Goal: Task Accomplishment & Management: Manage account settings

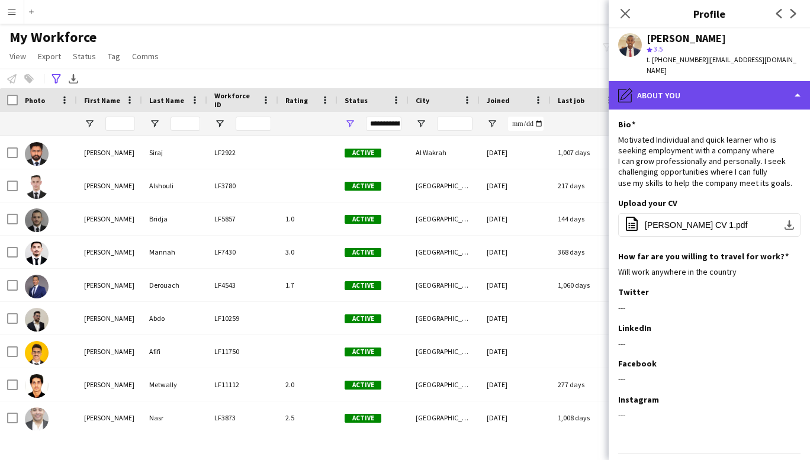
click at [715, 81] on div "pencil4 About you" at bounding box center [709, 95] width 201 height 28
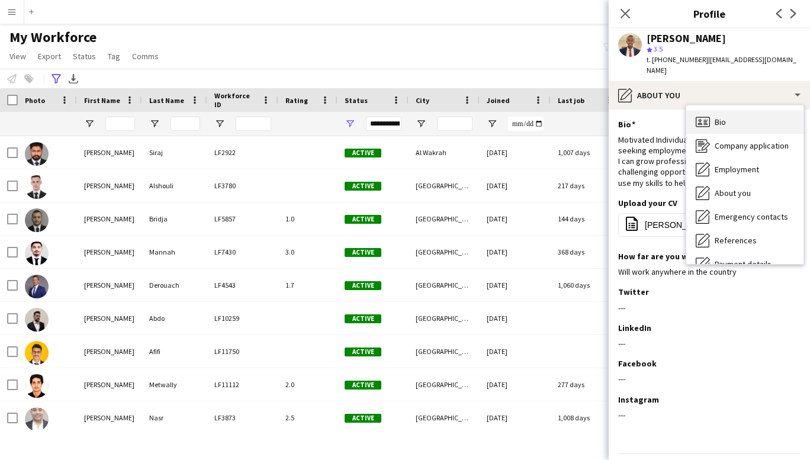
click at [723, 117] on span "Bio" at bounding box center [720, 122] width 11 height 11
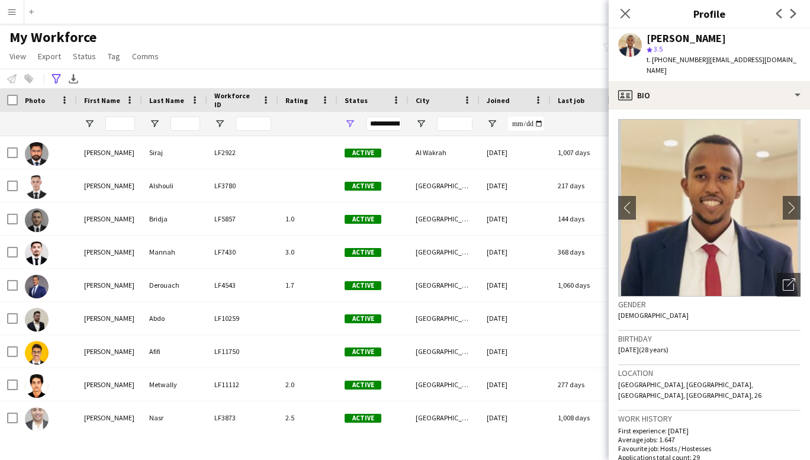
scroll to position [296, 0]
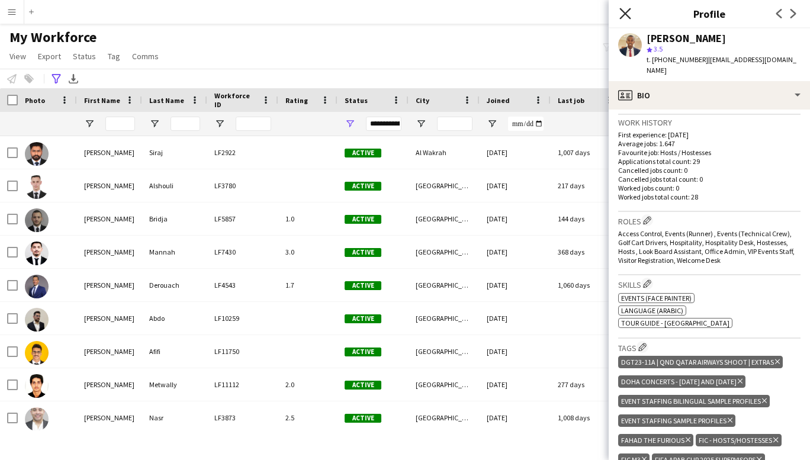
click at [625, 14] on icon at bounding box center [624, 13] width 11 height 11
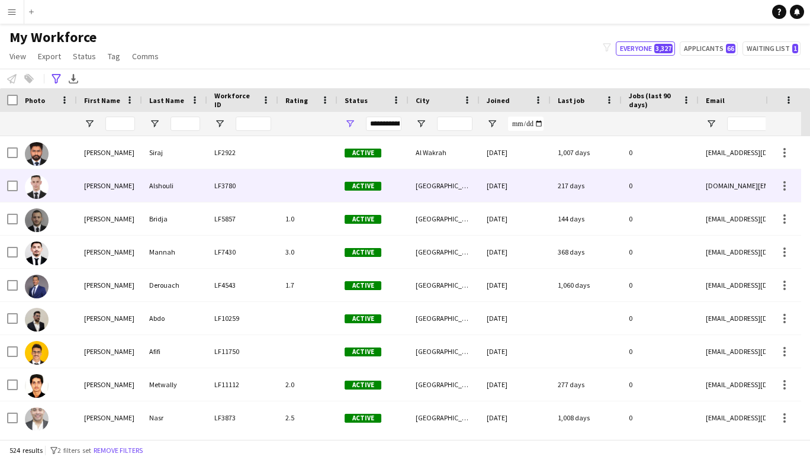
click at [98, 185] on div "[PERSON_NAME]" at bounding box center [109, 185] width 65 height 33
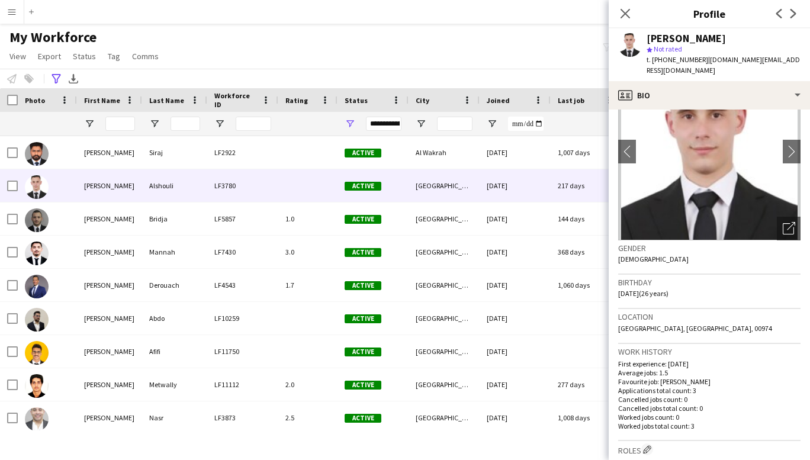
scroll to position [0, 0]
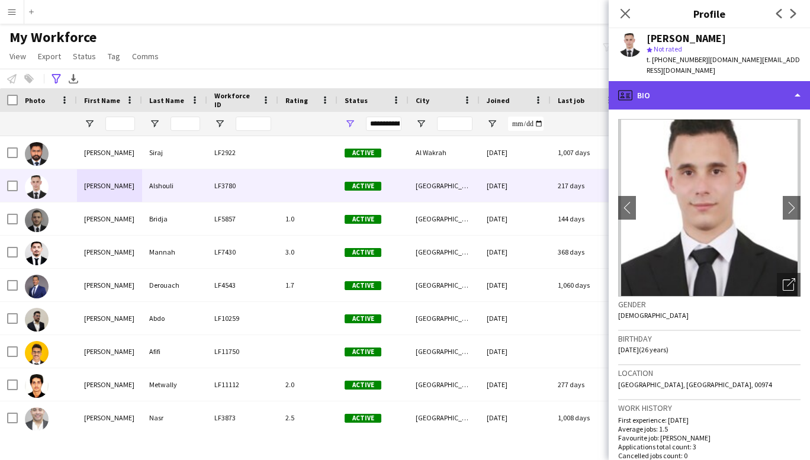
click at [769, 86] on div "profile Bio" at bounding box center [709, 95] width 201 height 28
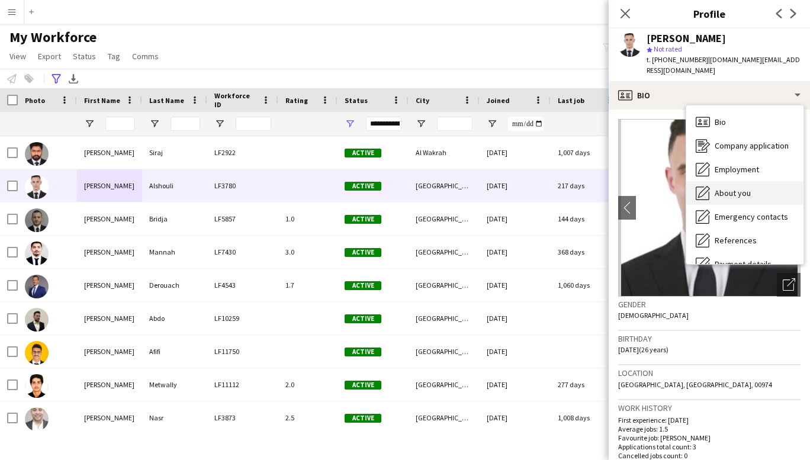
click at [743, 188] on div "About you About you" at bounding box center [744, 193] width 117 height 24
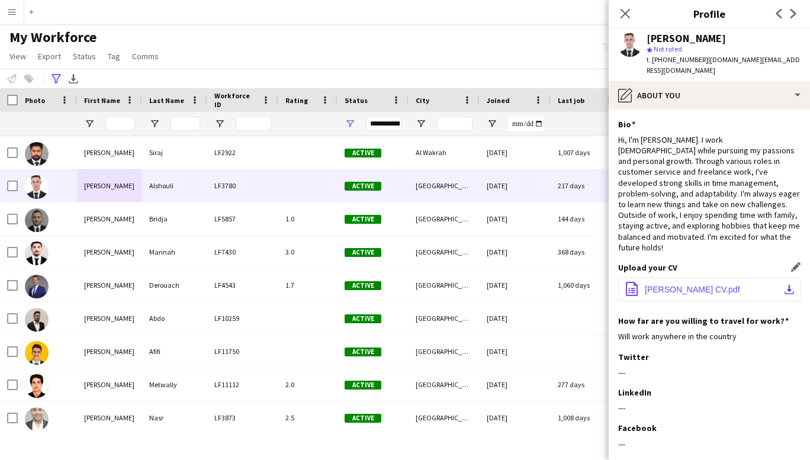
click at [689, 285] on span "[PERSON_NAME] CV.pdf" at bounding box center [692, 289] width 95 height 9
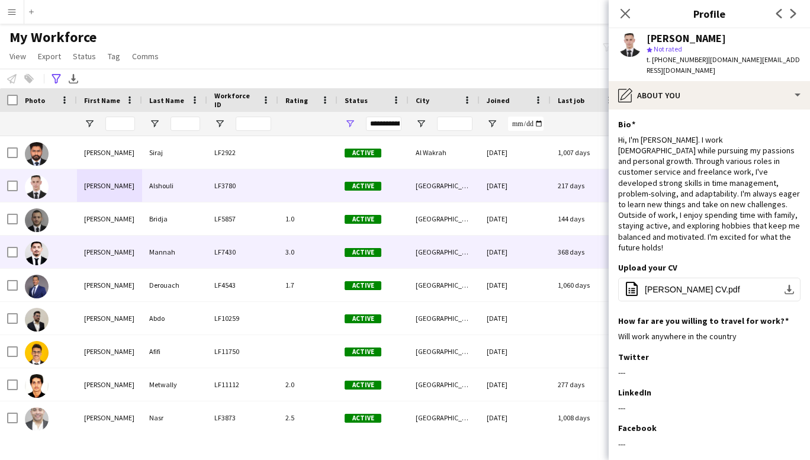
click at [108, 254] on div "[PERSON_NAME]" at bounding box center [109, 252] width 65 height 33
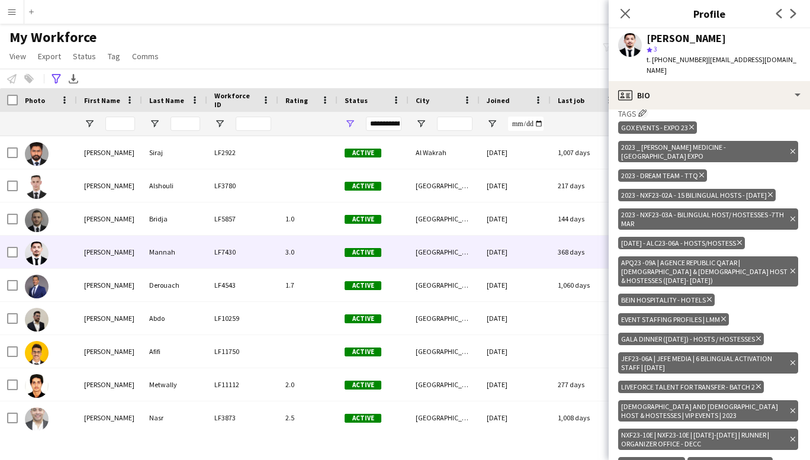
scroll to position [549, 0]
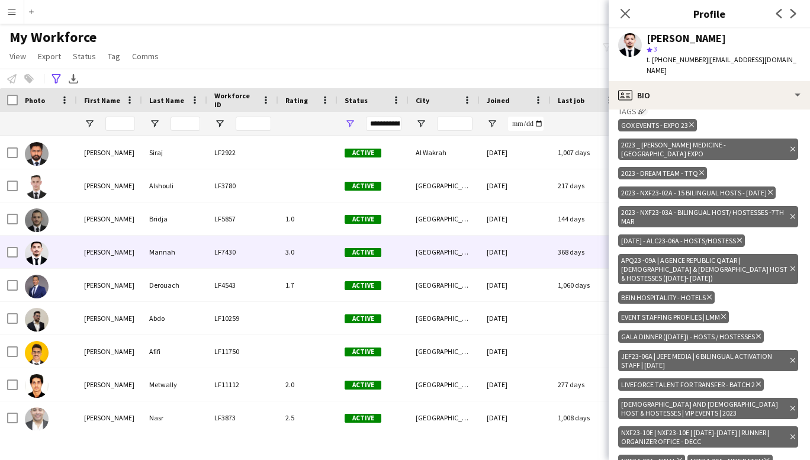
click at [752, 386] on div "GOX events - Expo 23 Delete tag 2023 _ [PERSON_NAME] Medicine - [GEOGRAPHIC_DAT…" at bounding box center [709, 358] width 182 height 482
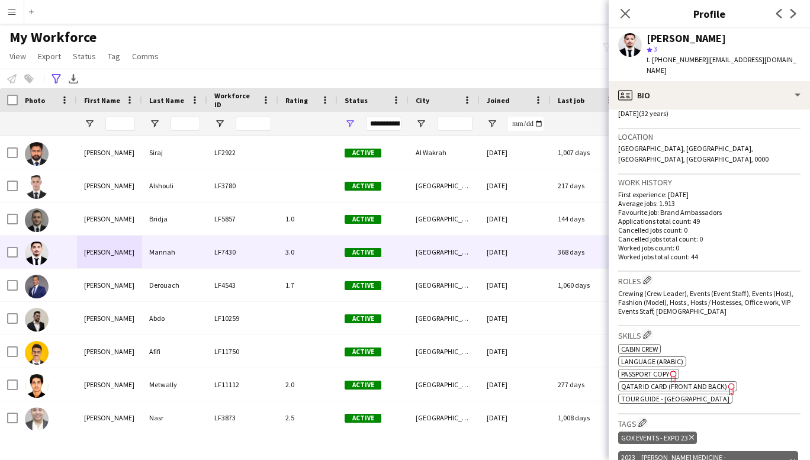
scroll to position [0, 0]
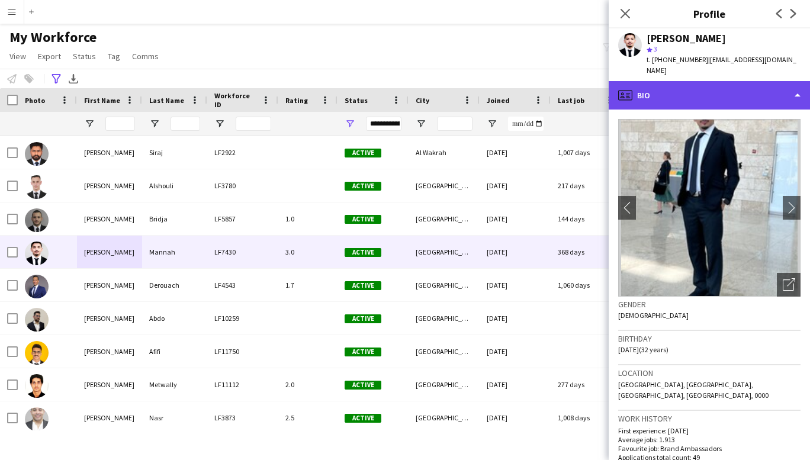
click at [795, 82] on div "profile Bio" at bounding box center [709, 95] width 201 height 28
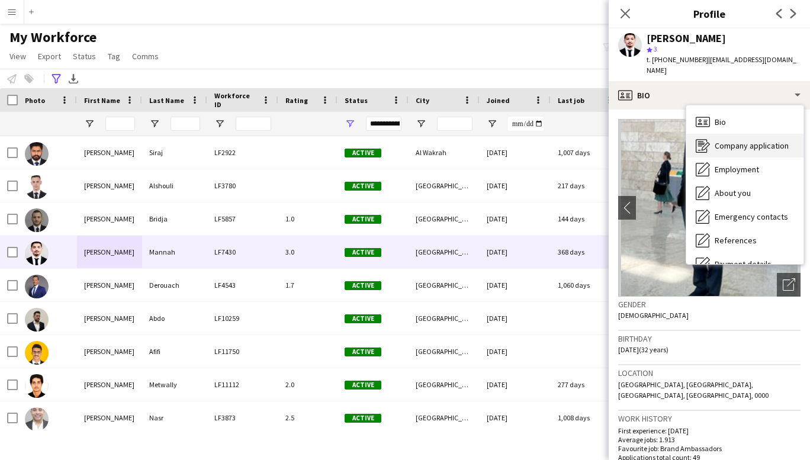
click at [763, 140] on span "Company application" at bounding box center [752, 145] width 74 height 11
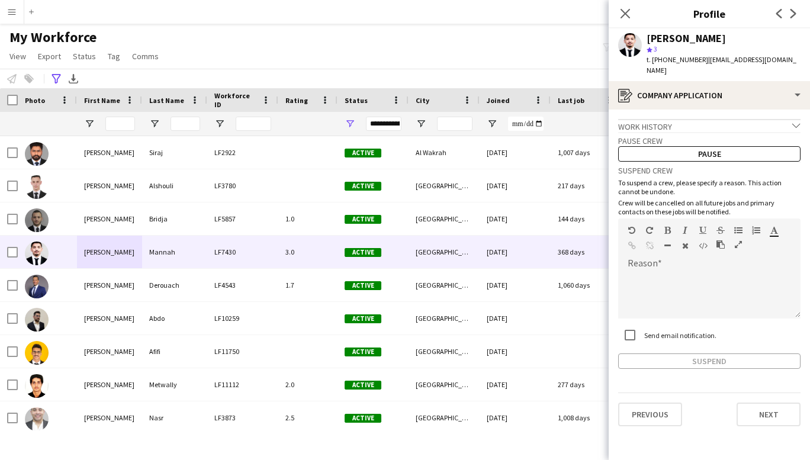
click at [797, 121] on icon "chevron-down" at bounding box center [796, 125] width 8 height 8
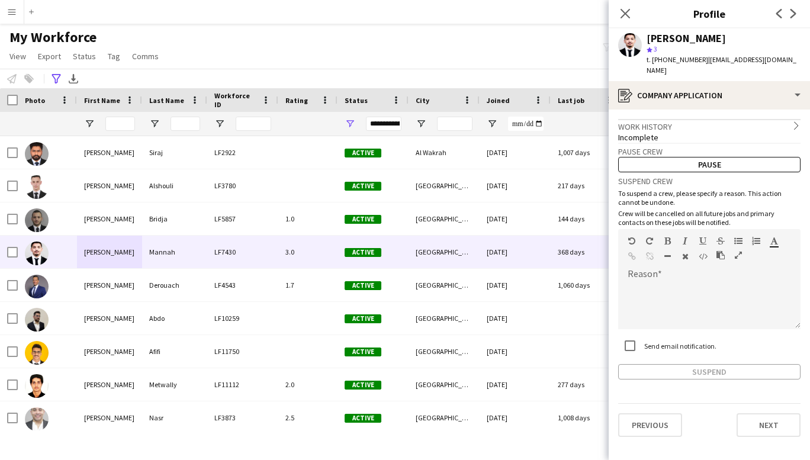
click at [797, 121] on icon "chevron-right" at bounding box center [796, 125] width 8 height 8
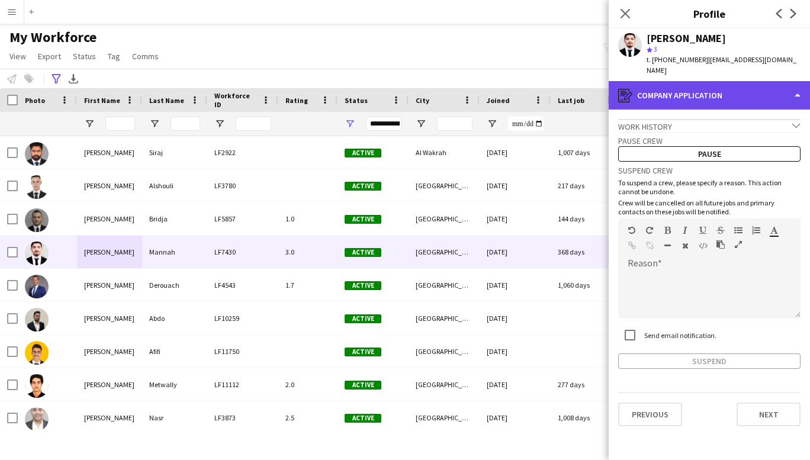
click at [797, 82] on div "register Company application" at bounding box center [709, 95] width 201 height 28
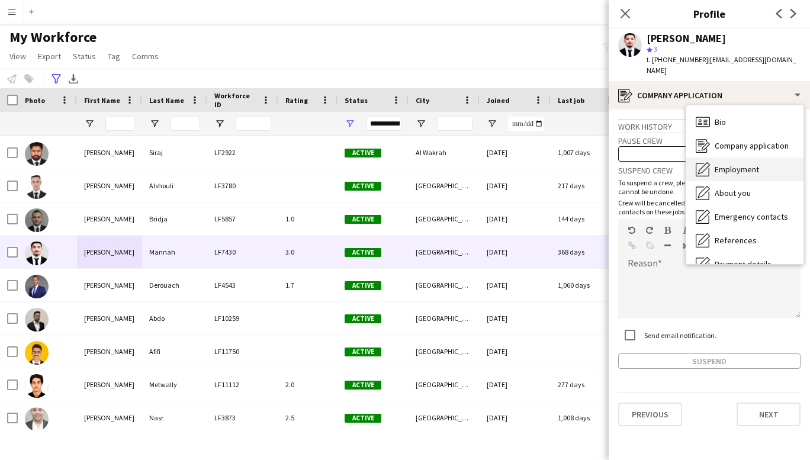
click at [733, 164] on span "Employment" at bounding box center [737, 169] width 44 height 11
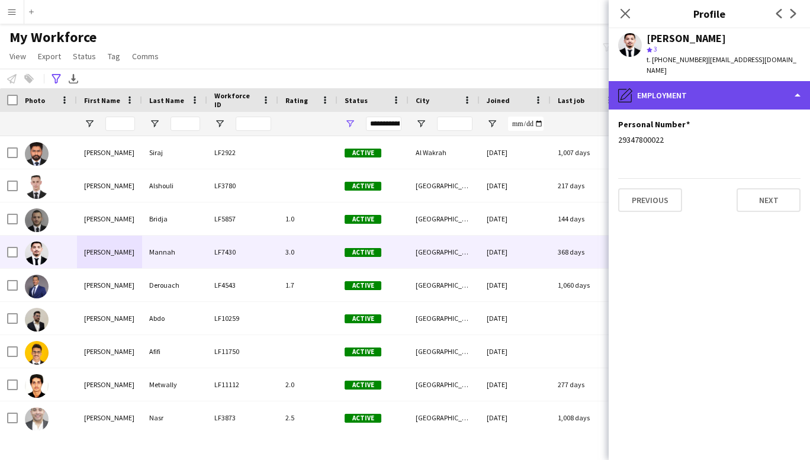
click at [800, 86] on div "pencil4 Employment" at bounding box center [709, 95] width 201 height 28
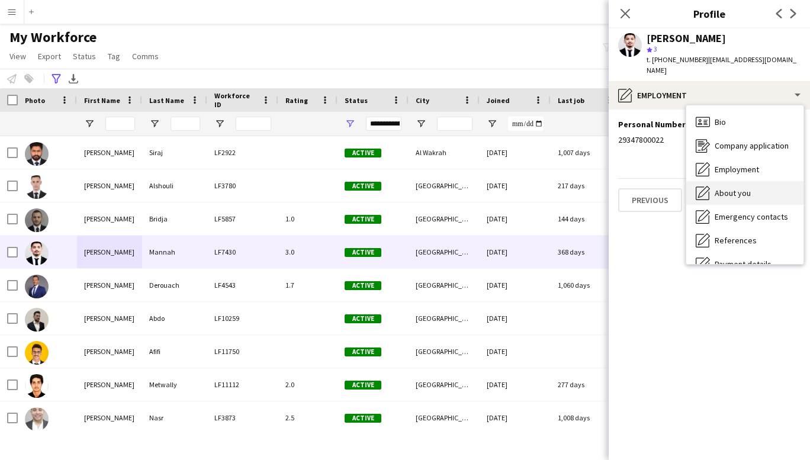
click at [735, 188] on span "About you" at bounding box center [733, 193] width 36 height 11
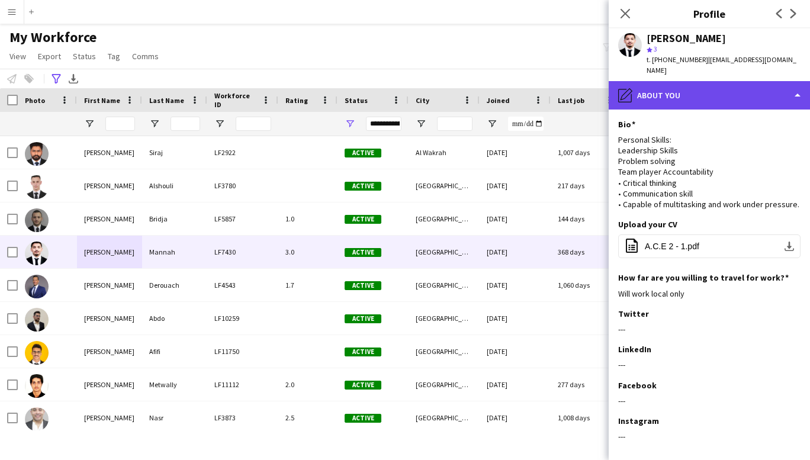
click at [783, 81] on div "pencil4 About you" at bounding box center [709, 95] width 201 height 28
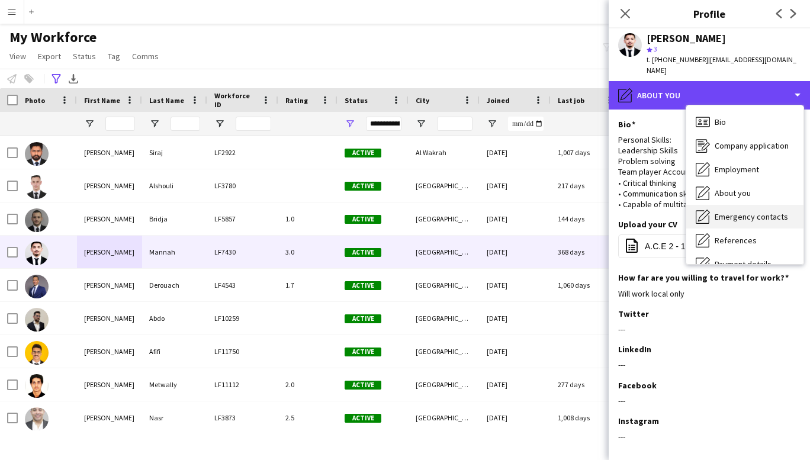
scroll to position [111, 0]
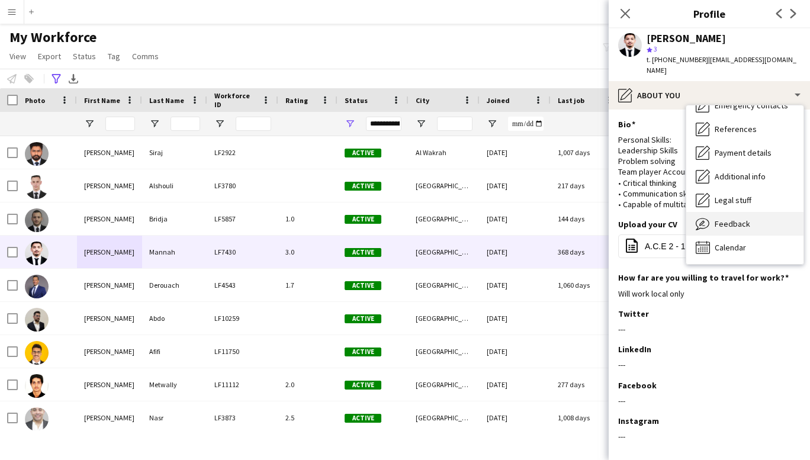
click at [737, 219] on span "Feedback" at bounding box center [733, 224] width 36 height 11
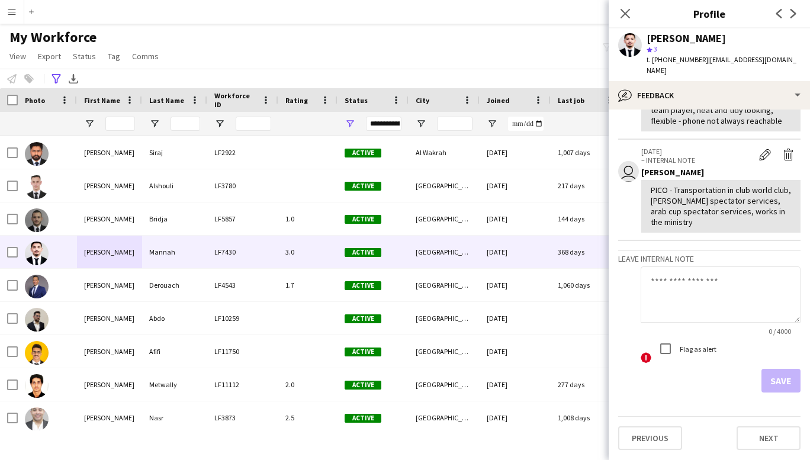
scroll to position [0, 0]
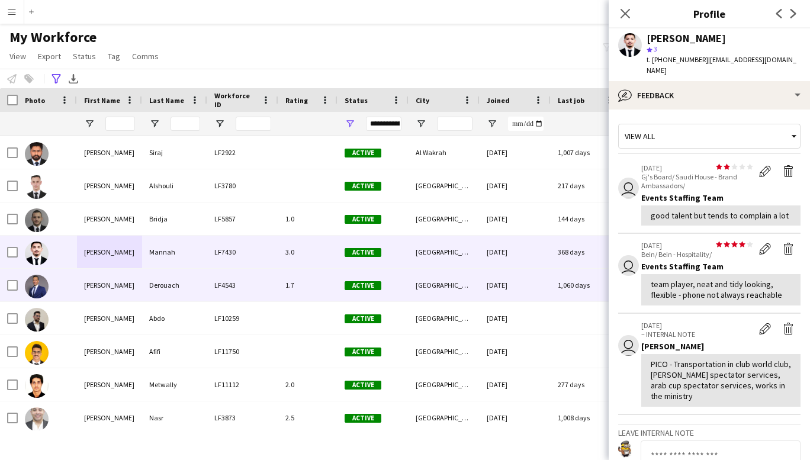
click at [113, 284] on div "[PERSON_NAME]" at bounding box center [109, 285] width 65 height 33
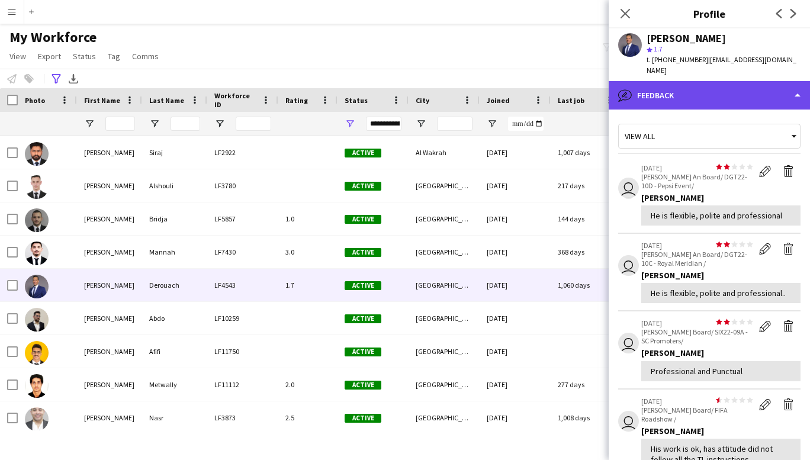
click at [798, 84] on div "bubble-pencil Feedback" at bounding box center [709, 95] width 201 height 28
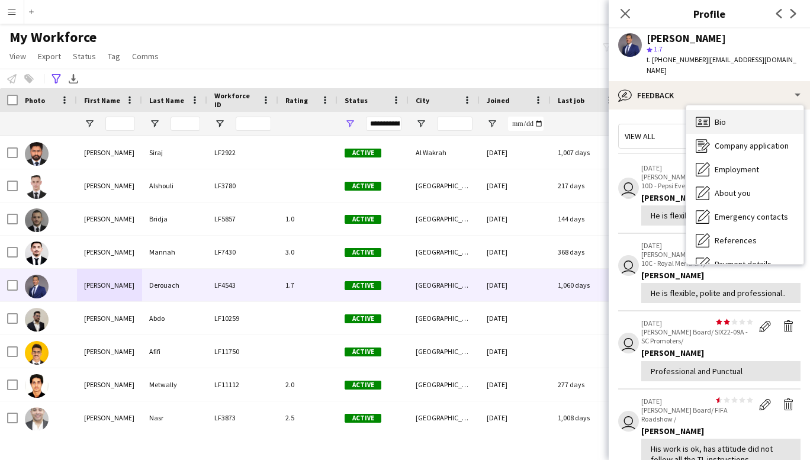
click at [713, 119] on div "Bio Bio" at bounding box center [744, 122] width 117 height 24
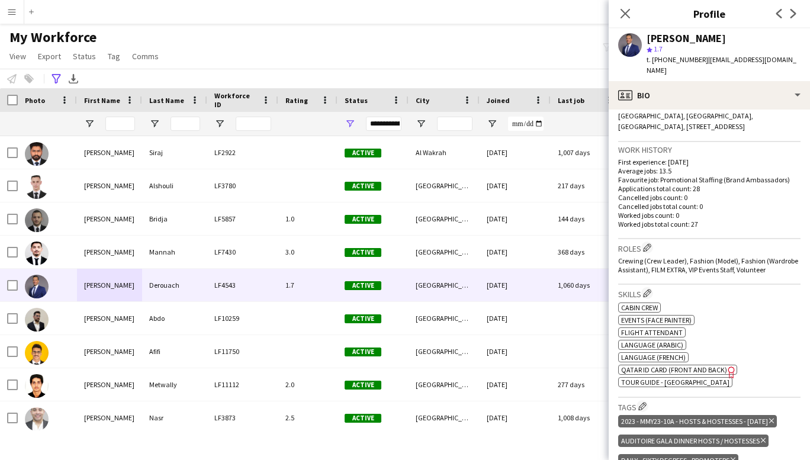
scroll to position [269, 0]
click at [324, 102] on span at bounding box center [325, 100] width 11 height 11
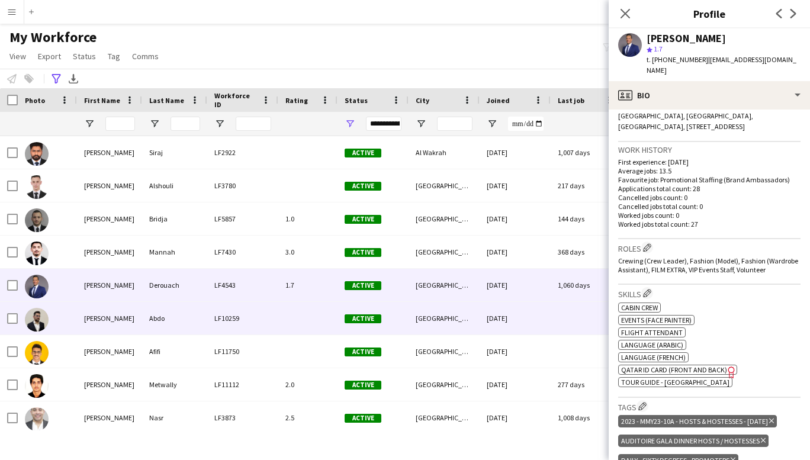
click at [108, 320] on div "[PERSON_NAME]" at bounding box center [109, 318] width 65 height 33
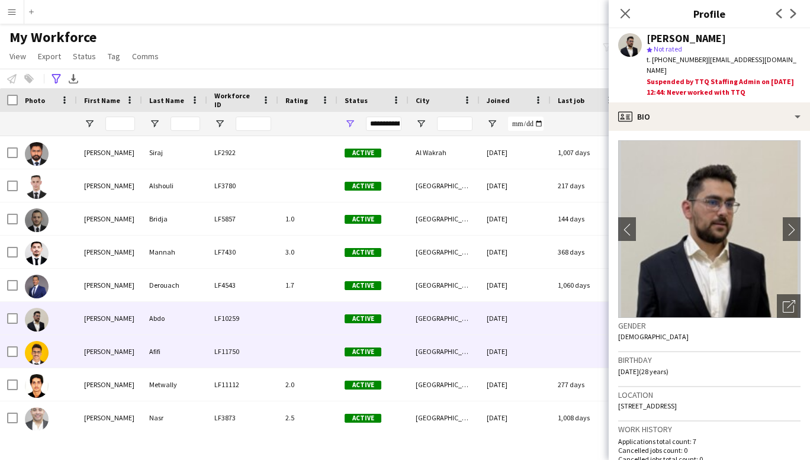
click at [110, 354] on div "[PERSON_NAME]" at bounding box center [109, 351] width 65 height 33
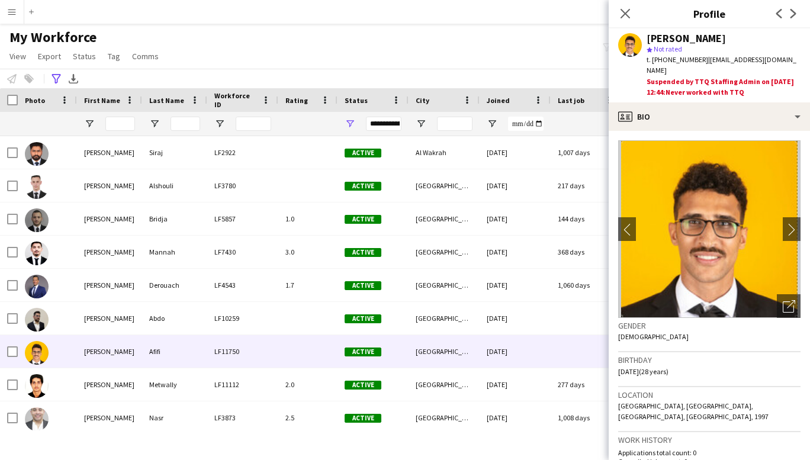
scroll to position [178, 0]
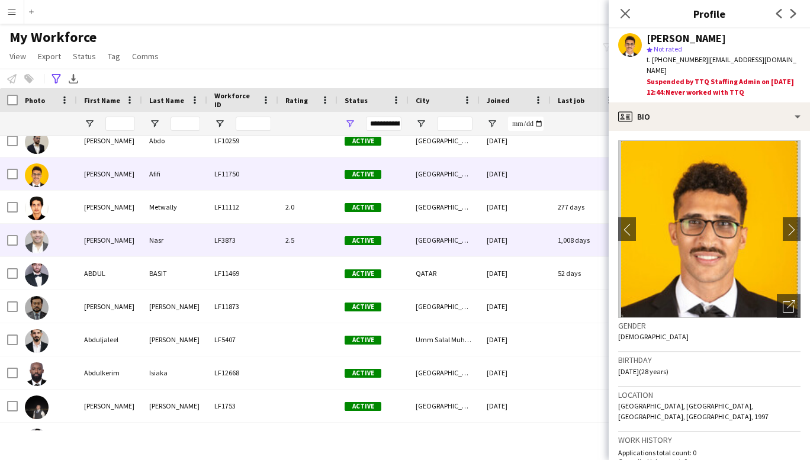
click at [105, 239] on div "[PERSON_NAME]" at bounding box center [109, 240] width 65 height 33
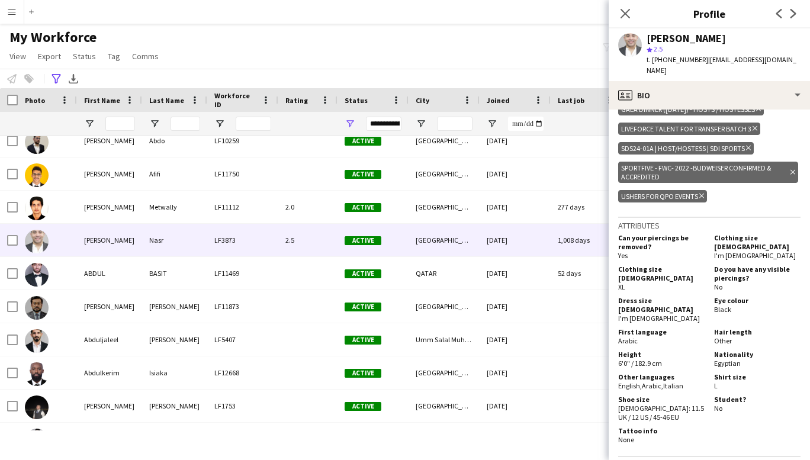
scroll to position [594, 0]
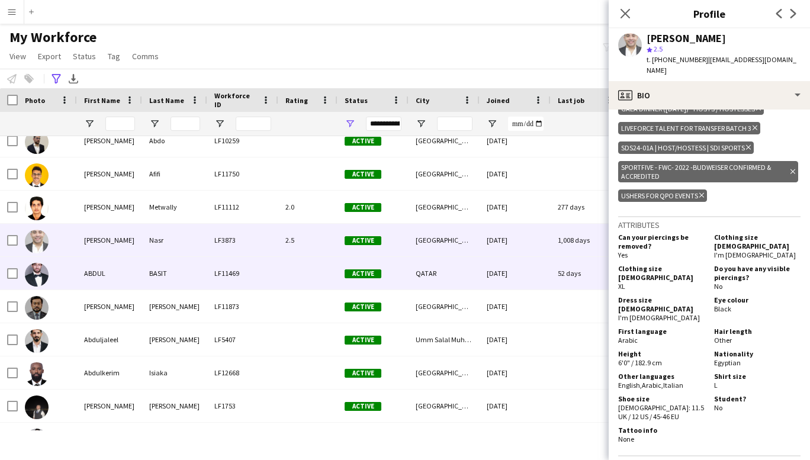
click at [91, 277] on div "ABDUL" at bounding box center [109, 273] width 65 height 33
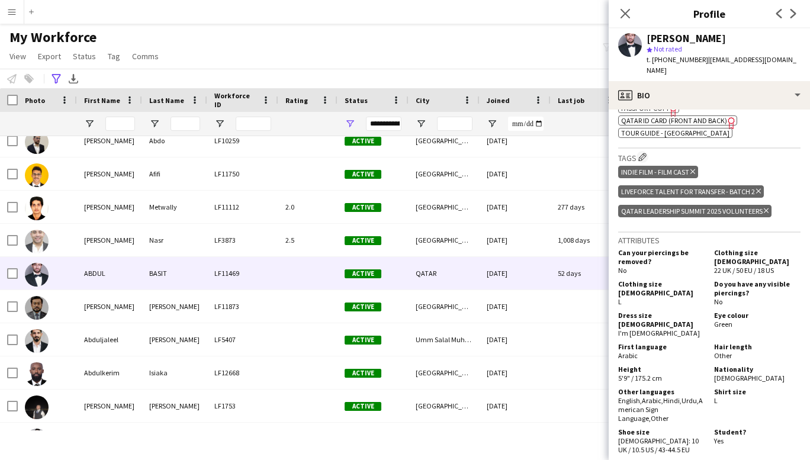
scroll to position [701, 0]
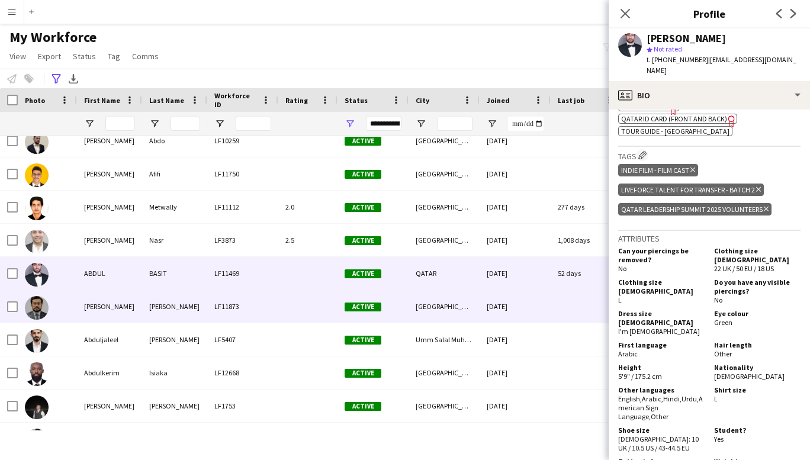
click at [89, 306] on div "[PERSON_NAME]" at bounding box center [109, 306] width 65 height 33
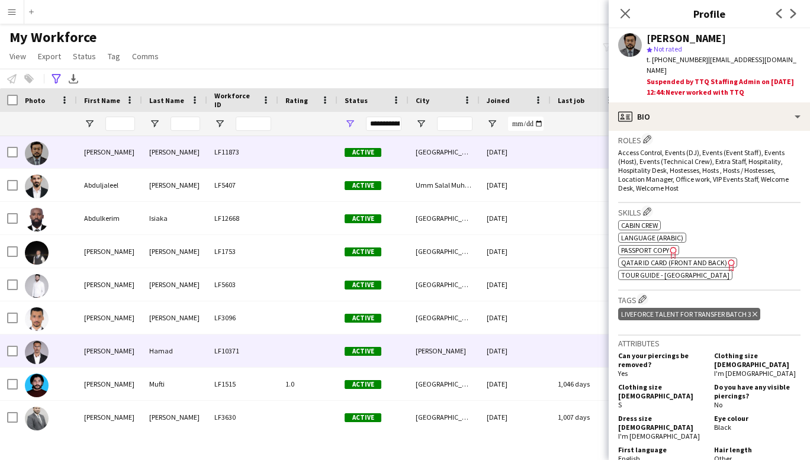
scroll to position [333, 0]
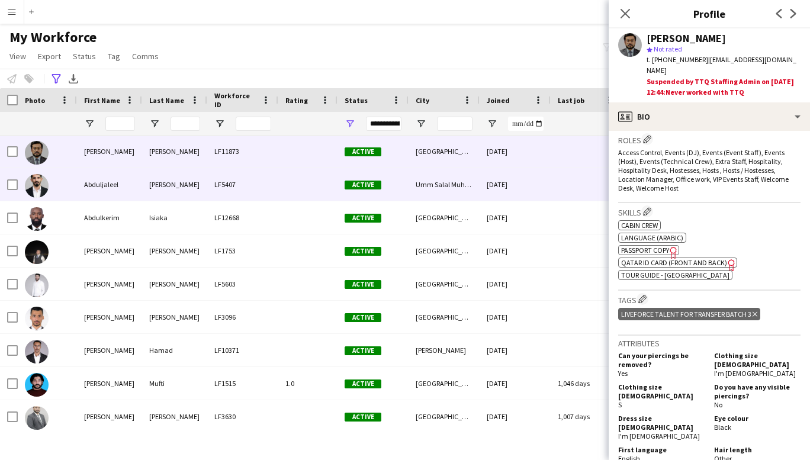
click at [102, 184] on div "Abduljaleel" at bounding box center [109, 184] width 65 height 33
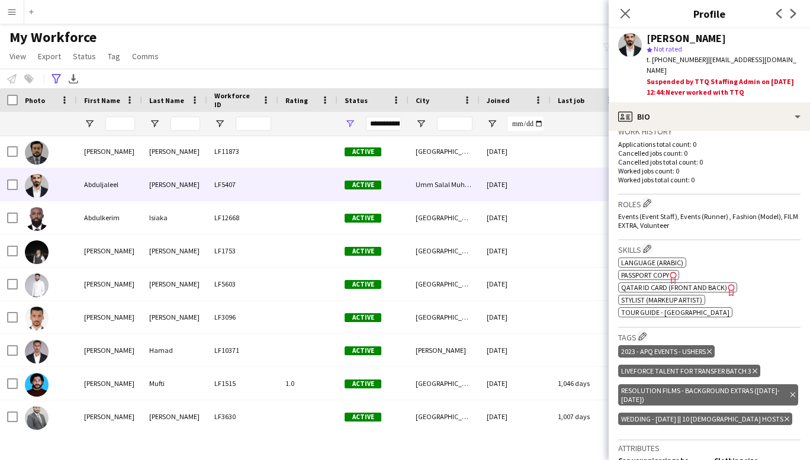
scroll to position [306, 0]
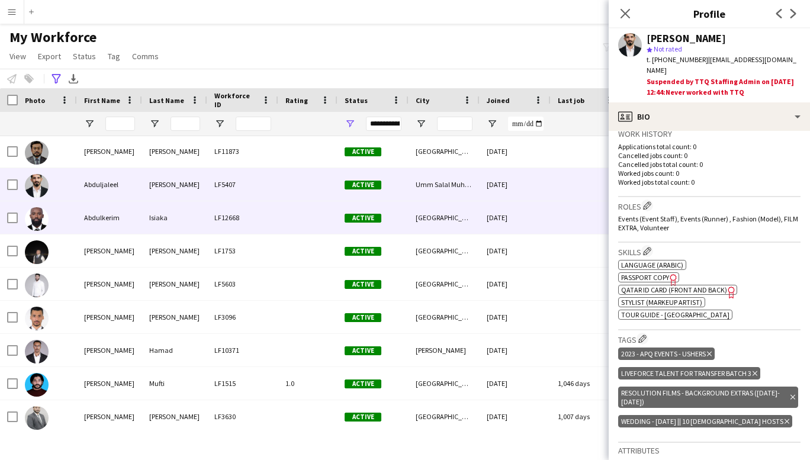
click at [104, 220] on div "Abdulkerim" at bounding box center [109, 217] width 65 height 33
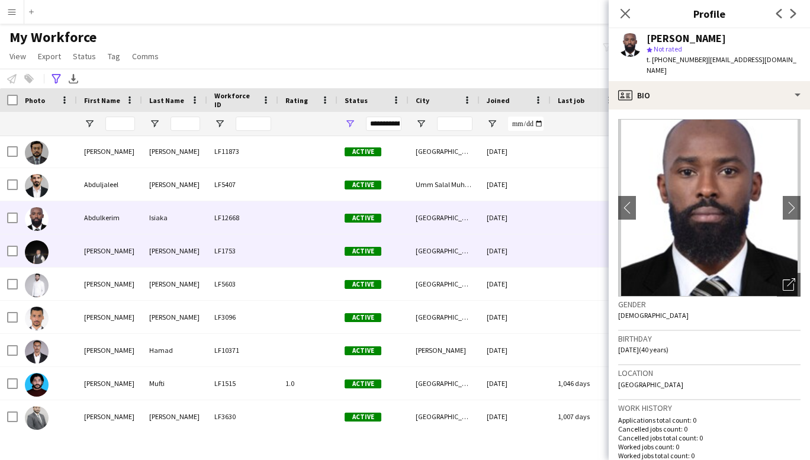
click at [100, 249] on div "[PERSON_NAME]" at bounding box center [109, 251] width 65 height 33
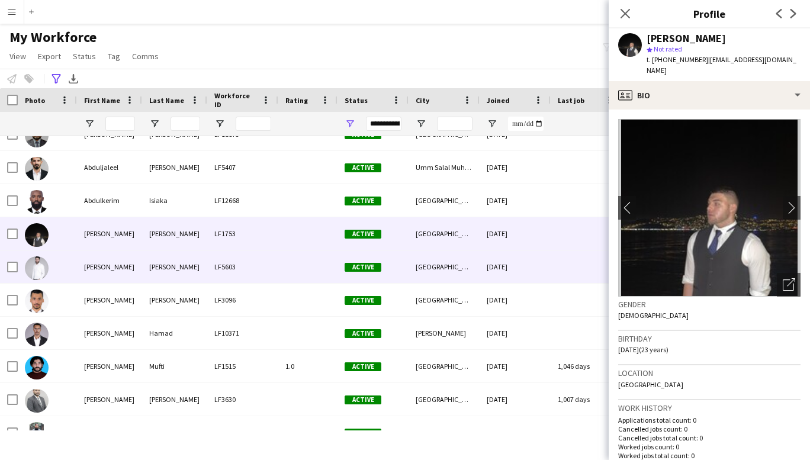
scroll to position [399, 0]
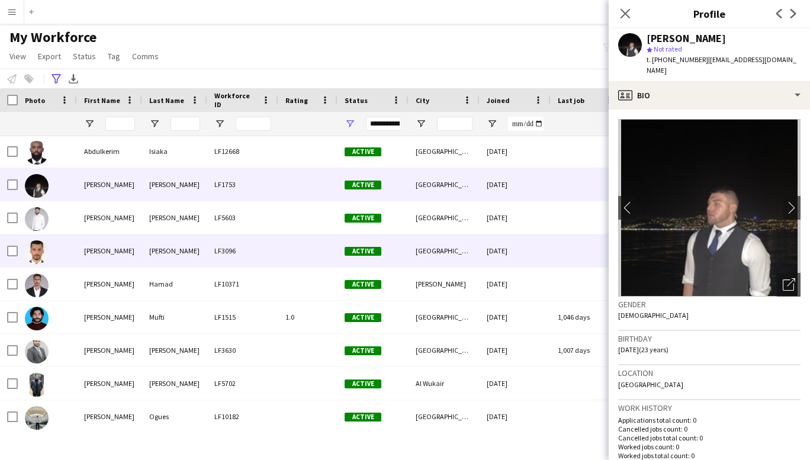
click at [100, 249] on div "[PERSON_NAME]" at bounding box center [109, 251] width 65 height 33
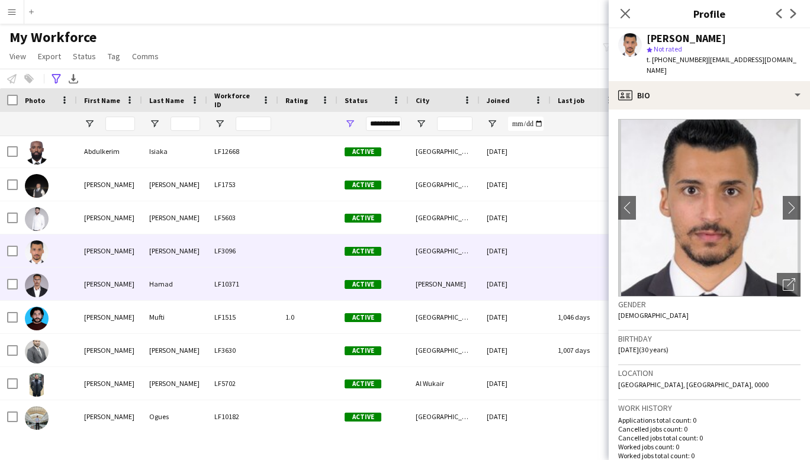
click at [99, 290] on div "[PERSON_NAME]" at bounding box center [109, 284] width 65 height 33
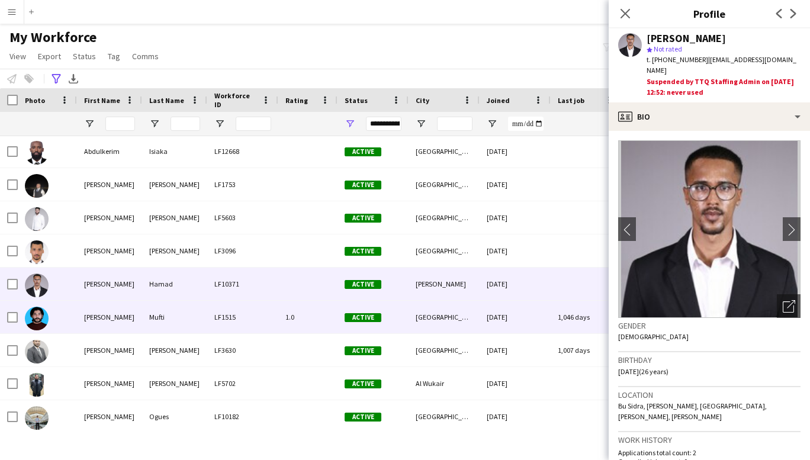
click at [102, 316] on div "[PERSON_NAME]" at bounding box center [109, 317] width 65 height 33
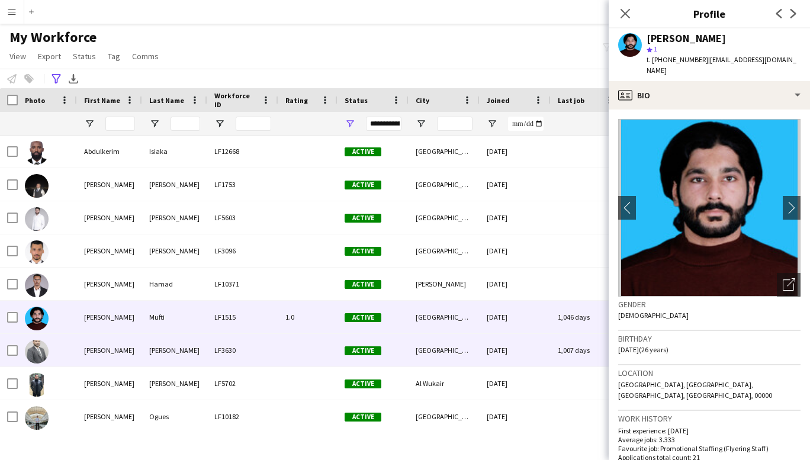
click at [102, 348] on div "[PERSON_NAME]" at bounding box center [109, 350] width 65 height 33
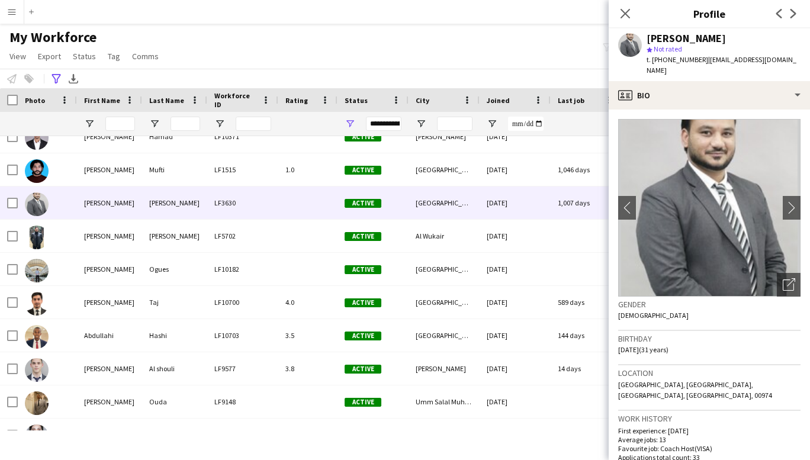
scroll to position [385, 0]
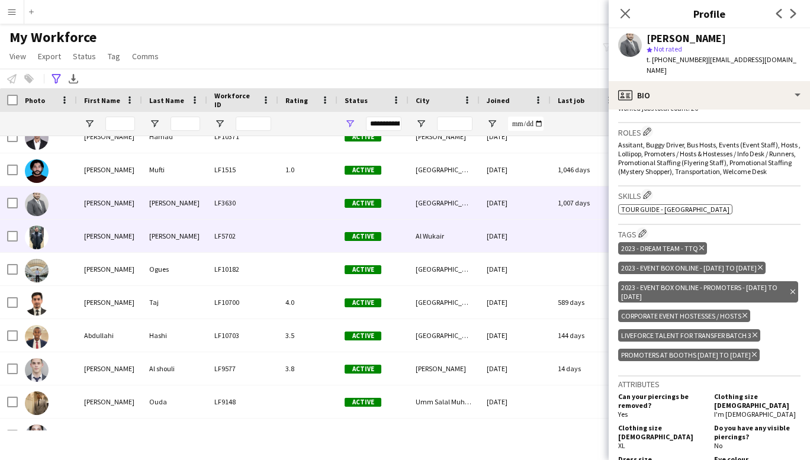
click at [102, 235] on div "[PERSON_NAME]" at bounding box center [109, 236] width 65 height 33
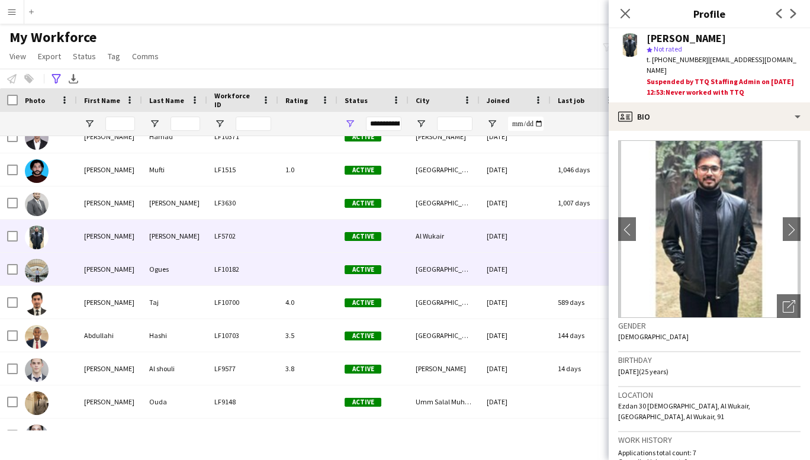
click at [97, 268] on div "[PERSON_NAME]" at bounding box center [109, 269] width 65 height 33
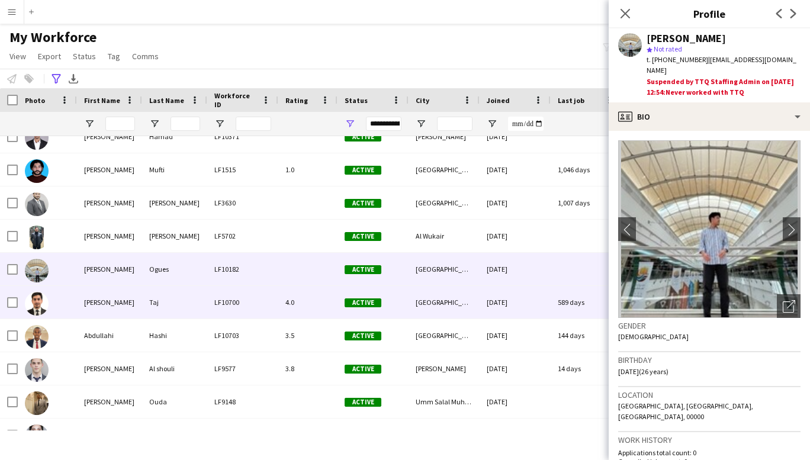
click at [92, 300] on div "[PERSON_NAME]" at bounding box center [109, 302] width 65 height 33
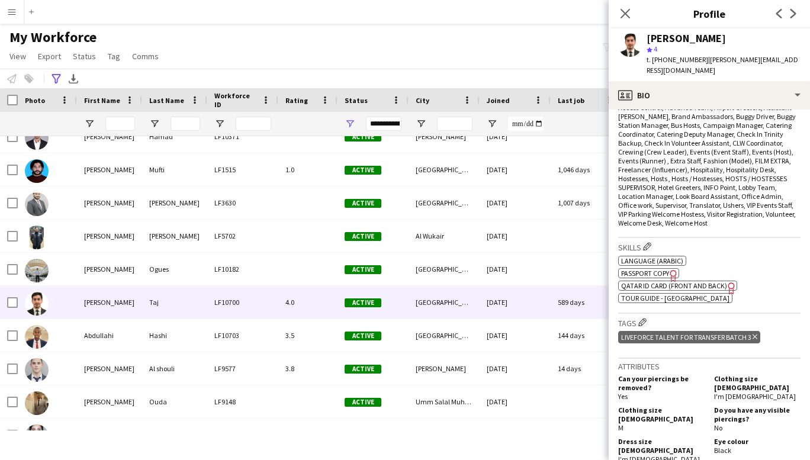
scroll to position [0, 0]
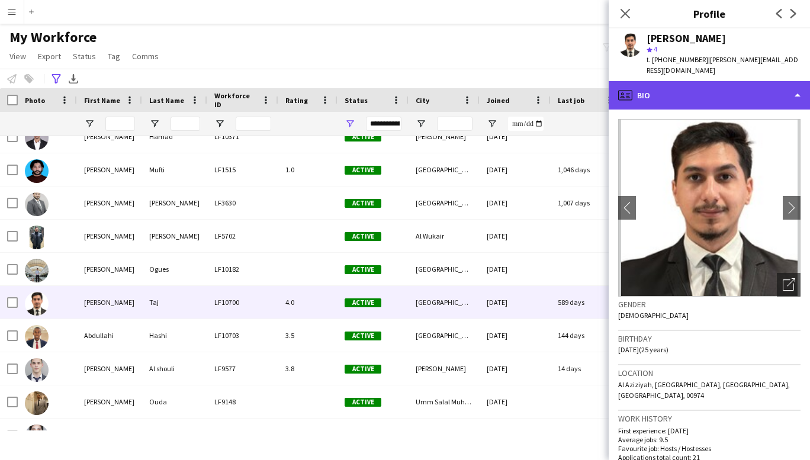
click at [791, 84] on div "profile Bio" at bounding box center [709, 95] width 201 height 28
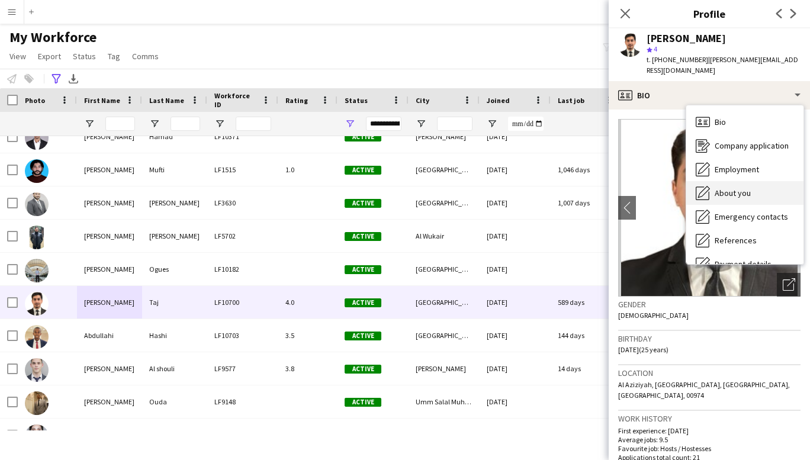
click at [731, 188] on span "About you" at bounding box center [733, 193] width 36 height 11
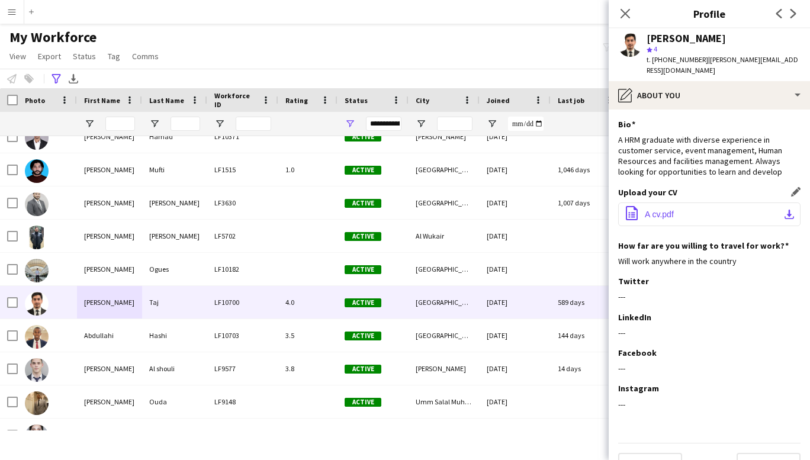
click at [693, 203] on button "office-file-sheet A cv.pdf download-bottom" at bounding box center [709, 215] width 182 height 24
